Goal: Task Accomplishment & Management: Use online tool/utility

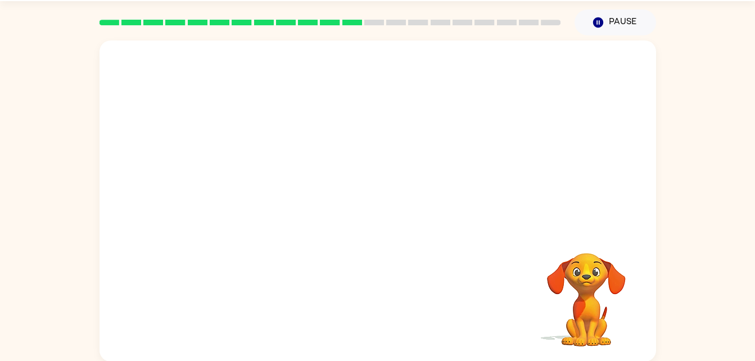
scroll to position [34, 0]
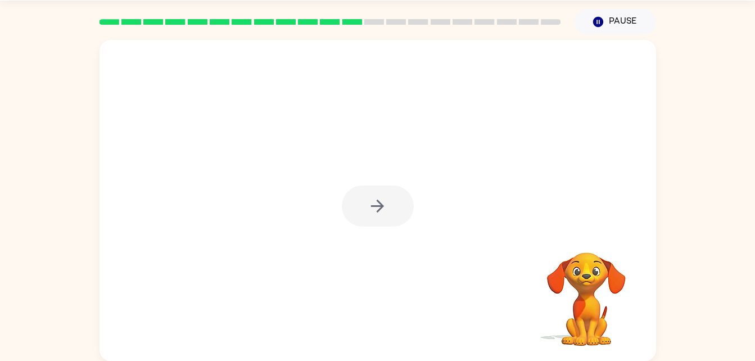
click at [382, 215] on div at bounding box center [378, 206] width 72 height 41
click at [369, 210] on icon "button" at bounding box center [378, 206] width 20 height 20
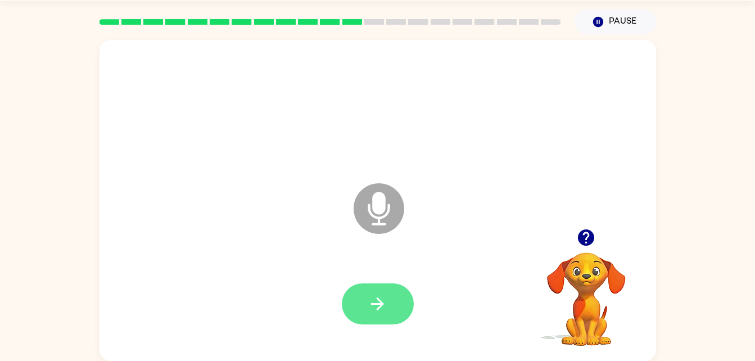
click at [368, 295] on icon "button" at bounding box center [378, 304] width 20 height 20
click at [575, 238] on button "button" at bounding box center [586, 237] width 29 height 29
click at [385, 300] on icon "button" at bounding box center [378, 304] width 20 height 20
click at [392, 301] on button "button" at bounding box center [378, 303] width 72 height 41
click at [381, 297] on icon "button" at bounding box center [378, 304] width 20 height 20
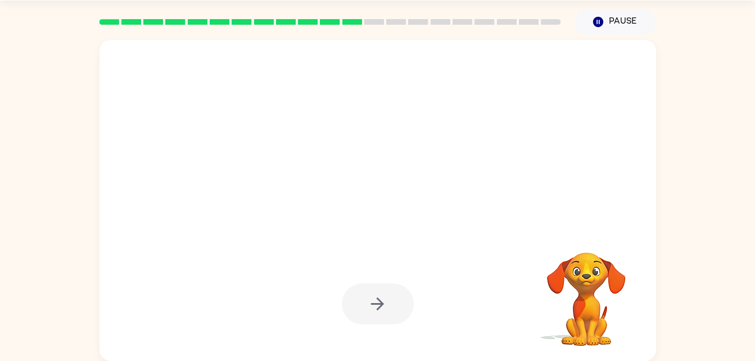
click at [357, 319] on div at bounding box center [378, 303] width 72 height 41
click at [373, 304] on div at bounding box center [378, 303] width 72 height 41
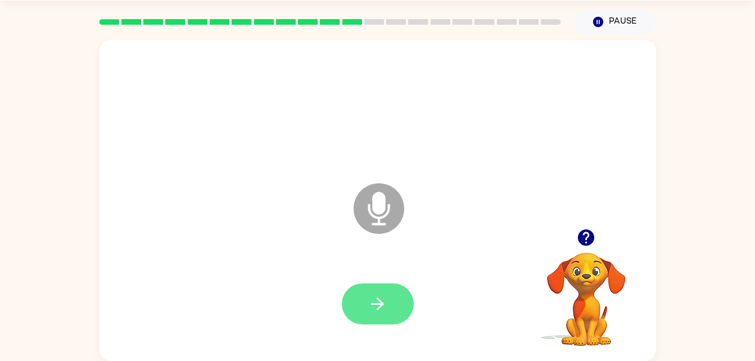
click at [375, 309] on icon "button" at bounding box center [378, 304] width 20 height 20
click at [398, 304] on button "button" at bounding box center [378, 303] width 72 height 41
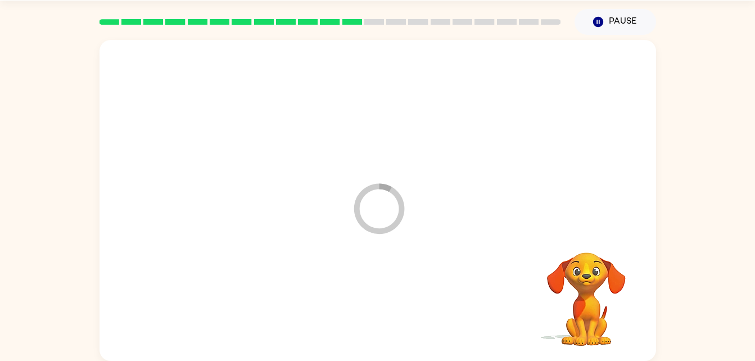
click at [383, 299] on div at bounding box center [378, 304] width 534 height 92
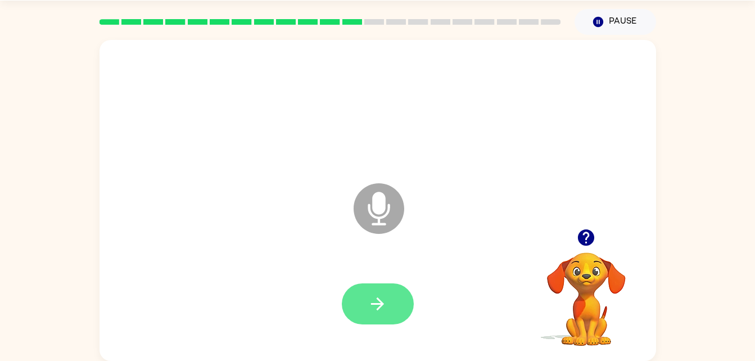
click at [381, 307] on icon "button" at bounding box center [378, 304] width 20 height 20
click at [363, 304] on button "button" at bounding box center [378, 303] width 72 height 41
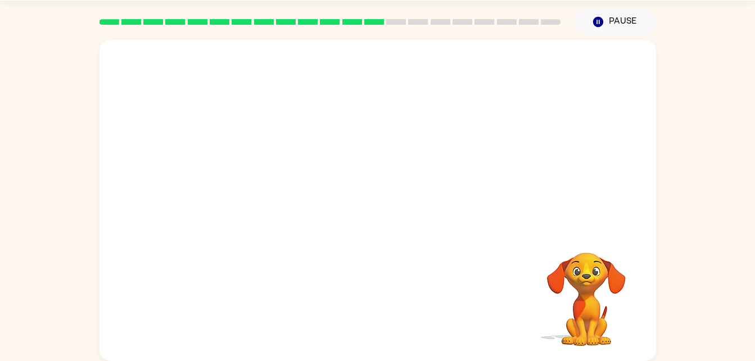
click at [596, 294] on video "Your browser must support playing .mp4 files to use Literably. Please try using…" at bounding box center [586, 291] width 112 height 112
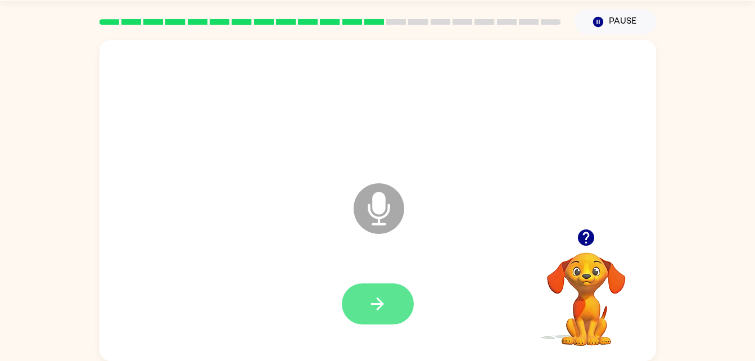
click at [362, 291] on button "button" at bounding box center [378, 303] width 72 height 41
click at [585, 235] on icon "button" at bounding box center [586, 237] width 16 height 16
click at [378, 311] on icon "button" at bounding box center [378, 304] width 20 height 20
click at [393, 303] on div at bounding box center [378, 304] width 534 height 92
click at [587, 240] on icon "button" at bounding box center [586, 238] width 20 height 20
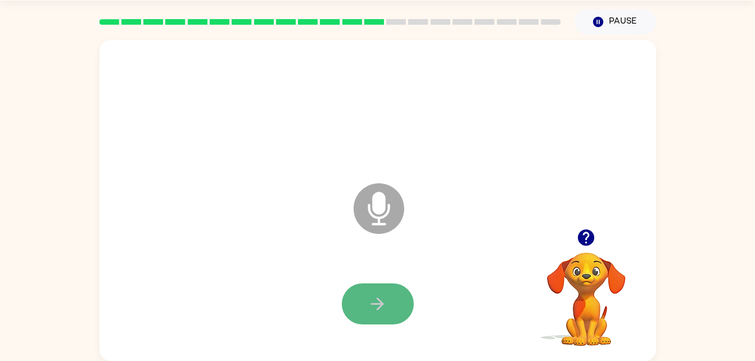
click at [360, 314] on button "button" at bounding box center [378, 303] width 72 height 41
click at [373, 301] on icon "button" at bounding box center [378, 304] width 20 height 20
click at [363, 318] on button "button" at bounding box center [378, 303] width 72 height 41
click at [371, 302] on icon "button" at bounding box center [378, 304] width 20 height 20
click at [379, 306] on icon "button" at bounding box center [378, 304] width 20 height 20
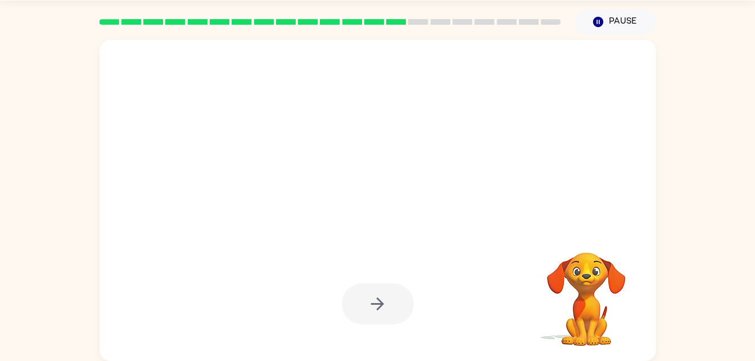
click at [380, 318] on div at bounding box center [378, 303] width 72 height 41
click at [384, 304] on div at bounding box center [378, 303] width 72 height 41
click at [659, 233] on div "Your browser must support playing .mp4 files to use Literably. Please try using…" at bounding box center [377, 198] width 755 height 326
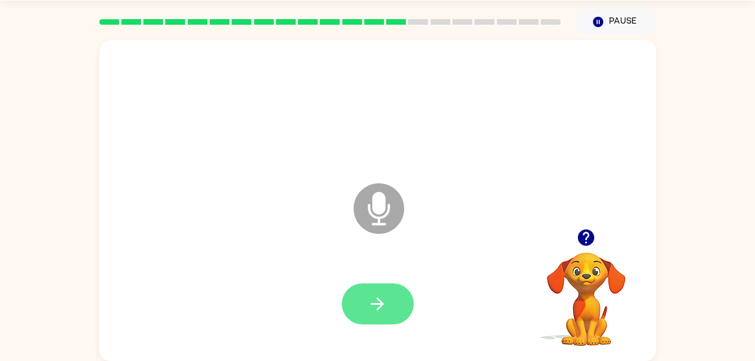
click at [376, 308] on icon "button" at bounding box center [378, 304] width 20 height 20
click at [360, 277] on div at bounding box center [378, 304] width 534 height 92
click at [348, 322] on div at bounding box center [378, 303] width 72 height 41
click at [370, 305] on icon "button" at bounding box center [378, 304] width 20 height 20
click at [397, 300] on button "button" at bounding box center [378, 303] width 72 height 41
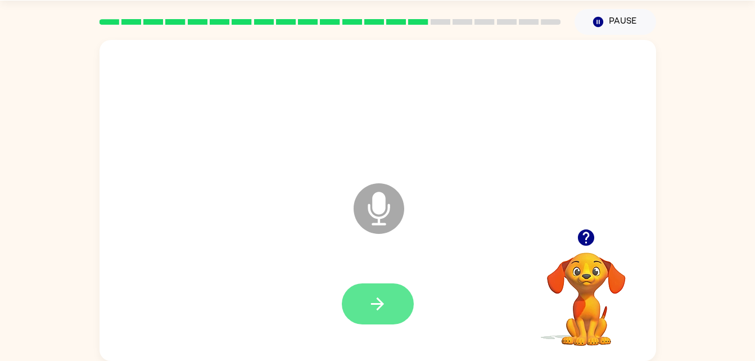
click at [382, 322] on button "button" at bounding box center [378, 303] width 72 height 41
click at [580, 237] on icon "button" at bounding box center [586, 237] width 16 height 16
click at [731, 194] on div "Microphone The Microphone is here when it is your turn to talk Your browser mus…" at bounding box center [377, 198] width 755 height 326
click at [379, 305] on icon "button" at bounding box center [378, 304] width 20 height 20
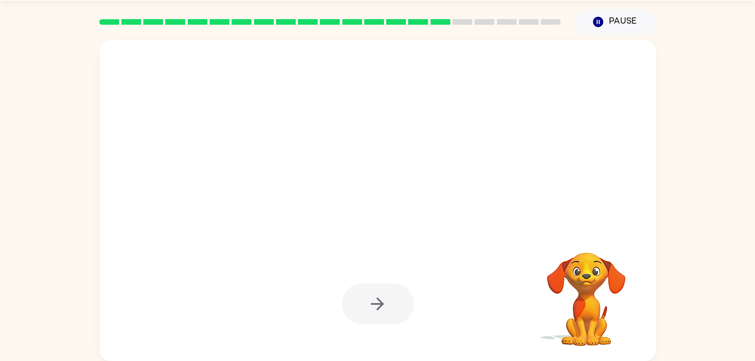
click at [642, 297] on video "Your browser must support playing .mp4 files to use Literably. Please try using…" at bounding box center [586, 291] width 112 height 112
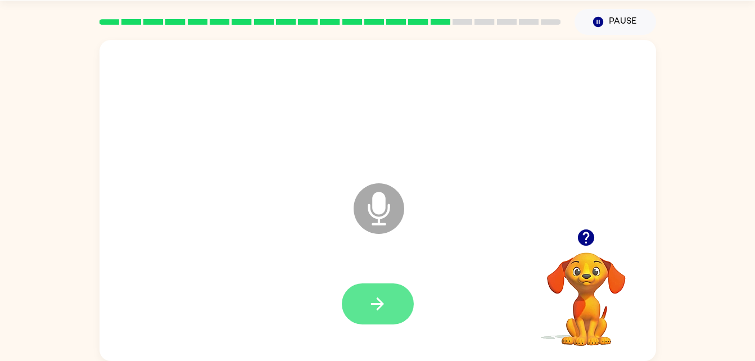
click at [377, 313] on icon "button" at bounding box center [378, 304] width 20 height 20
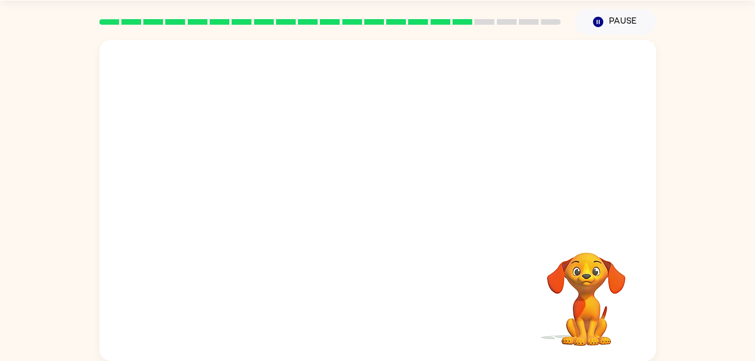
click at [640, 300] on video "Your browser must support playing .mp4 files to use Literably. Please try using…" at bounding box center [586, 291] width 112 height 112
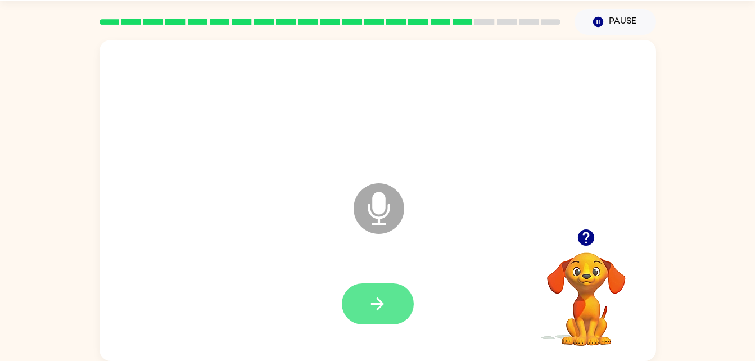
click at [380, 304] on icon "button" at bounding box center [377, 303] width 13 height 13
click at [390, 310] on button "button" at bounding box center [378, 303] width 72 height 41
click at [362, 298] on button "button" at bounding box center [378, 303] width 72 height 41
click at [381, 296] on icon "button" at bounding box center [378, 304] width 20 height 20
click at [364, 307] on button "button" at bounding box center [378, 303] width 72 height 41
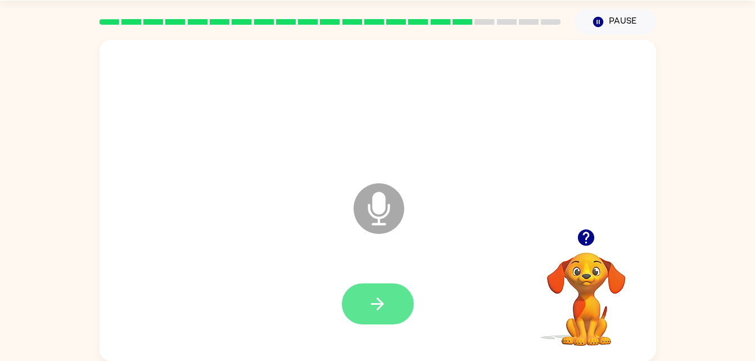
click at [386, 312] on icon "button" at bounding box center [378, 304] width 20 height 20
click at [380, 310] on icon "button" at bounding box center [378, 304] width 20 height 20
click at [368, 307] on icon "button" at bounding box center [378, 304] width 20 height 20
click at [372, 307] on icon "button" at bounding box center [378, 304] width 20 height 20
click at [382, 310] on icon "button" at bounding box center [378, 304] width 20 height 20
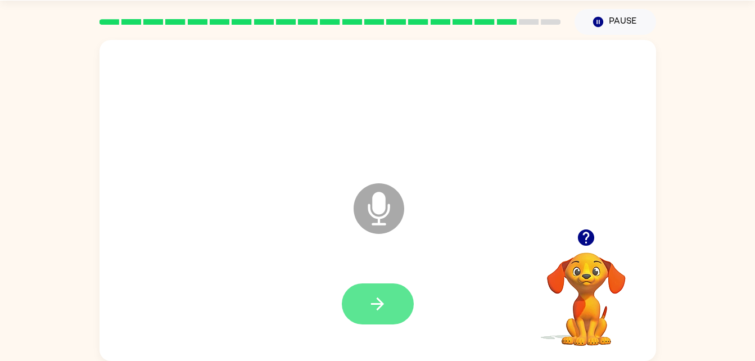
click at [384, 304] on icon "button" at bounding box center [378, 304] width 20 height 20
click at [381, 323] on button "button" at bounding box center [378, 303] width 72 height 41
click at [384, 308] on icon "button" at bounding box center [378, 304] width 20 height 20
click at [374, 322] on button "button" at bounding box center [378, 303] width 72 height 41
click at [385, 300] on icon "button" at bounding box center [378, 304] width 20 height 20
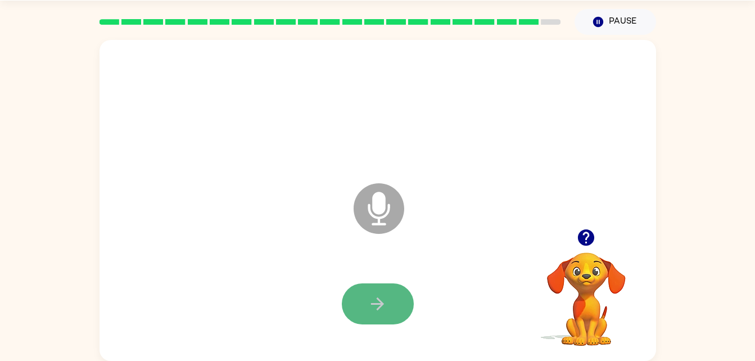
click at [373, 303] on icon "button" at bounding box center [378, 304] width 20 height 20
click at [380, 288] on button "button" at bounding box center [378, 303] width 72 height 41
click at [394, 296] on button "button" at bounding box center [378, 303] width 72 height 41
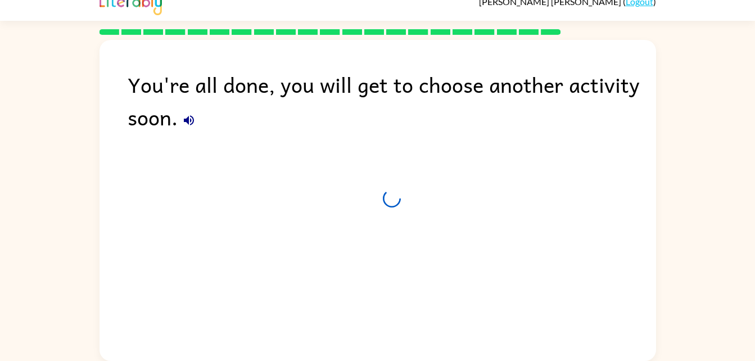
scroll to position [14, 0]
